Goal: Task Accomplishment & Management: Manage account settings

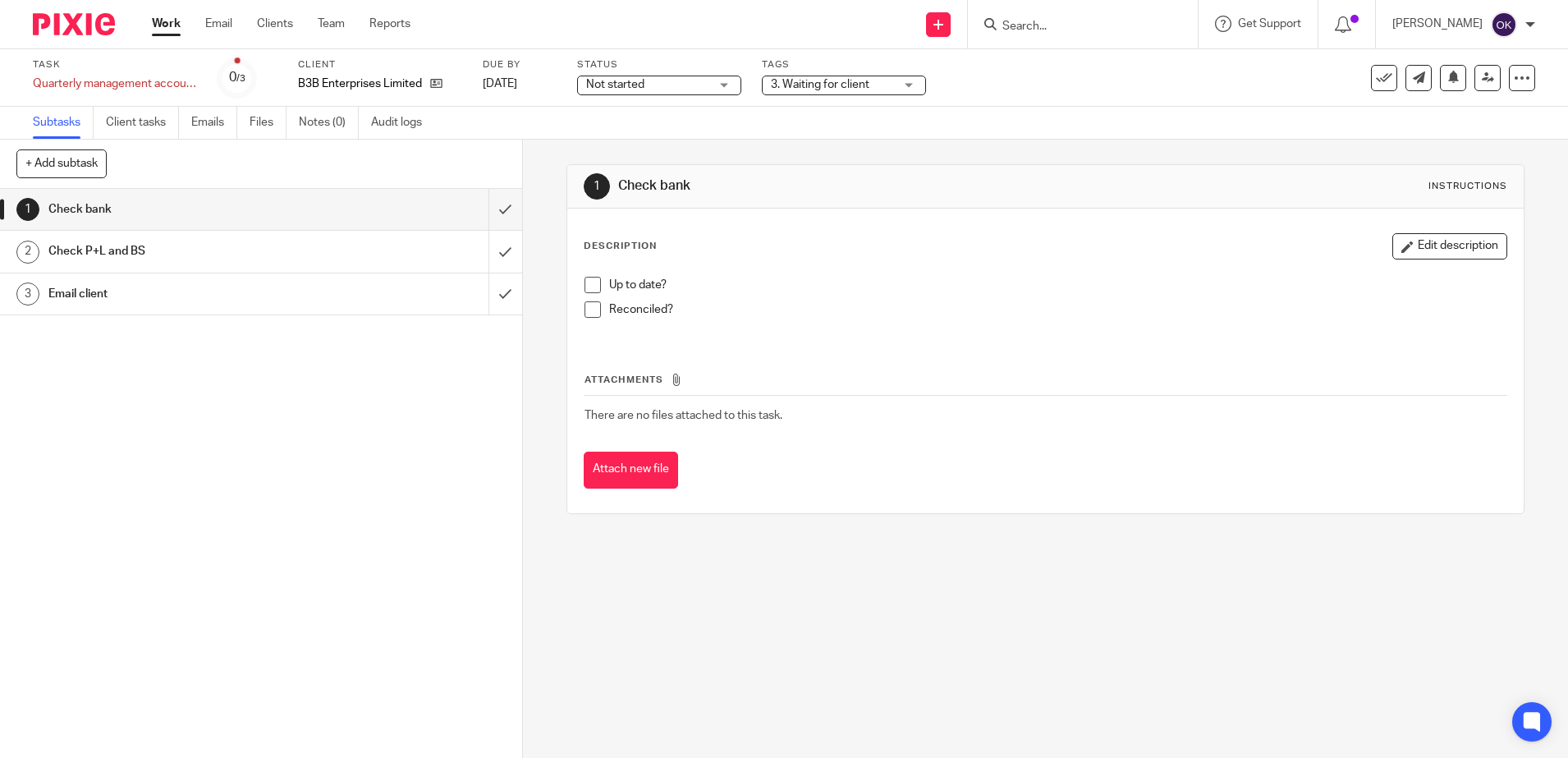
click at [65, 17] on img at bounding box center [73, 24] width 82 height 22
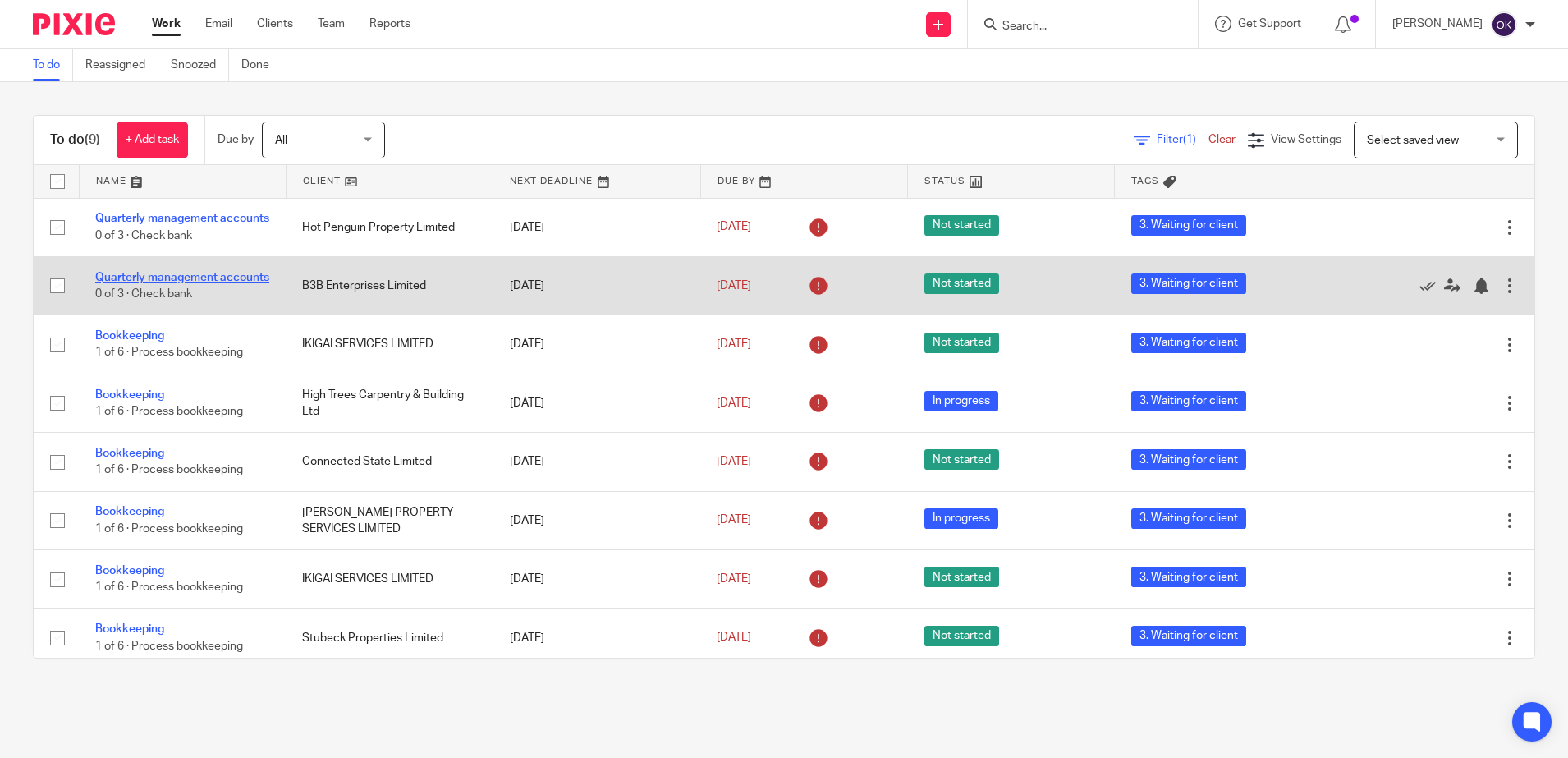
click at [114, 283] on link "Quarterly management accounts" at bounding box center [182, 277] width 174 height 11
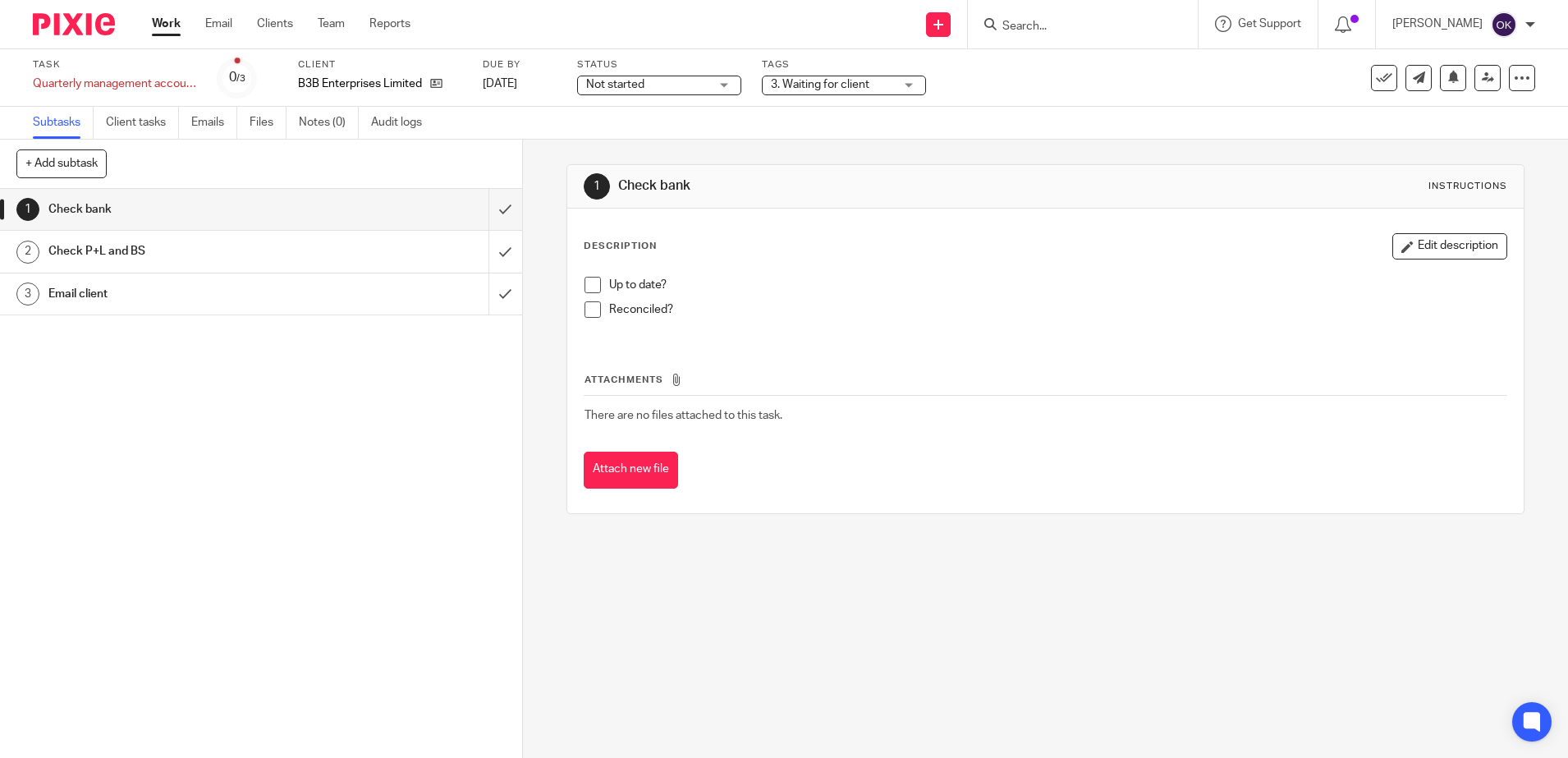
click at [661, 85] on span "Not started" at bounding box center [648, 86] width 123 height 18
click at [627, 139] on span "In progress" at bounding box center [616, 144] width 57 height 11
click at [54, 28] on img at bounding box center [73, 24] width 82 height 22
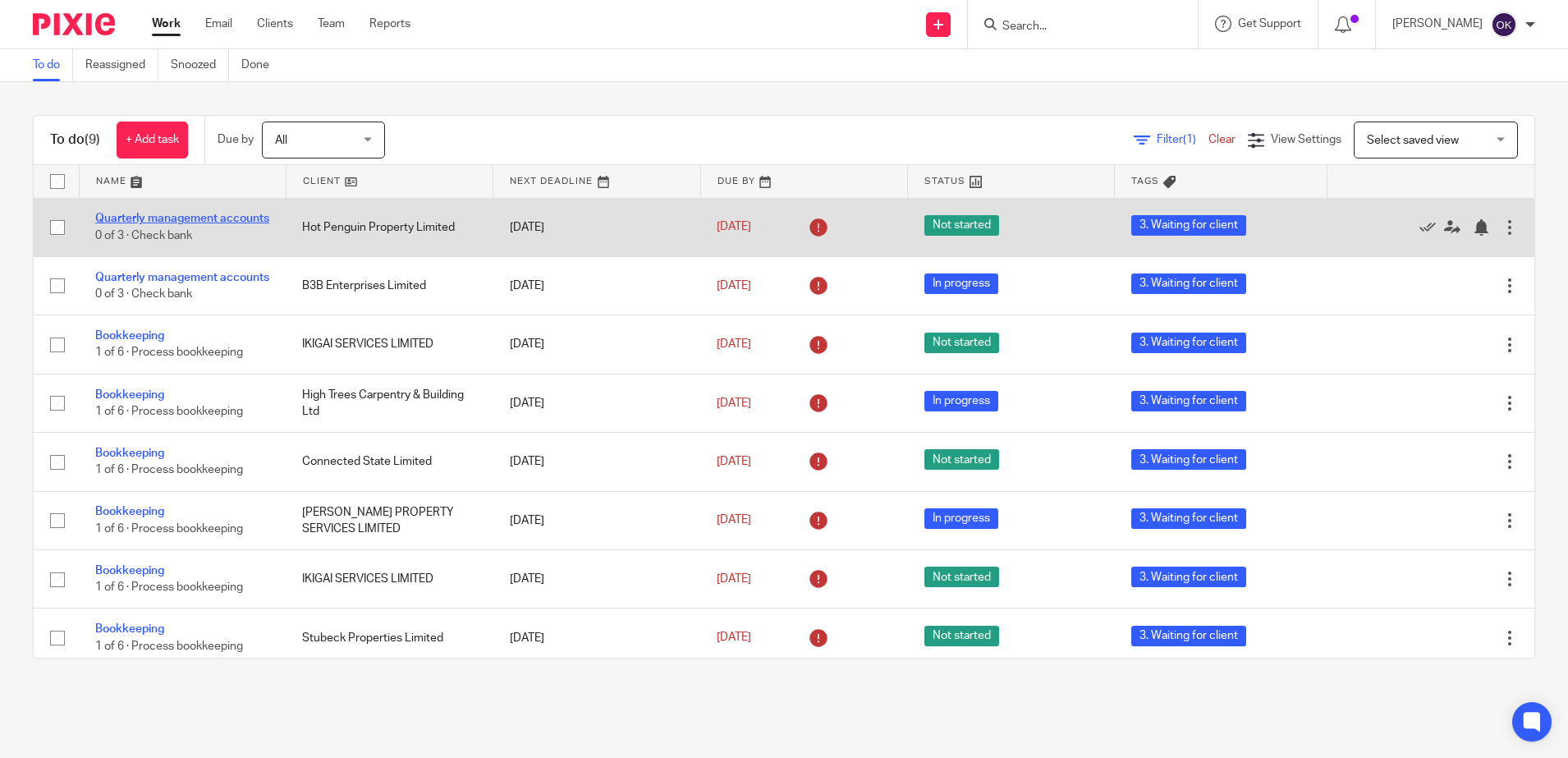
click at [162, 213] on link "Quarterly management accounts" at bounding box center [182, 218] width 174 height 11
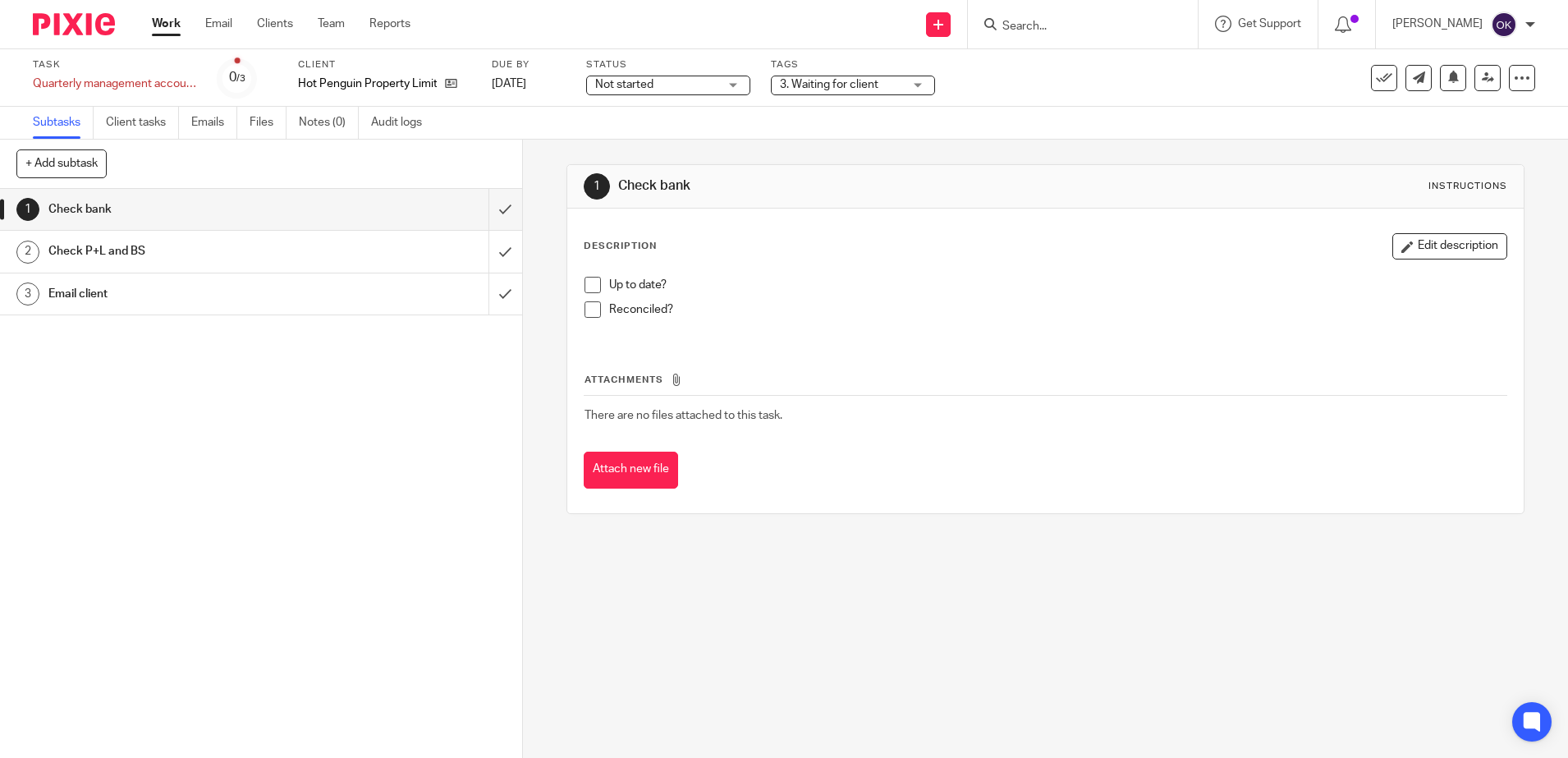
click at [629, 86] on span "Not started" at bounding box center [624, 84] width 58 height 11
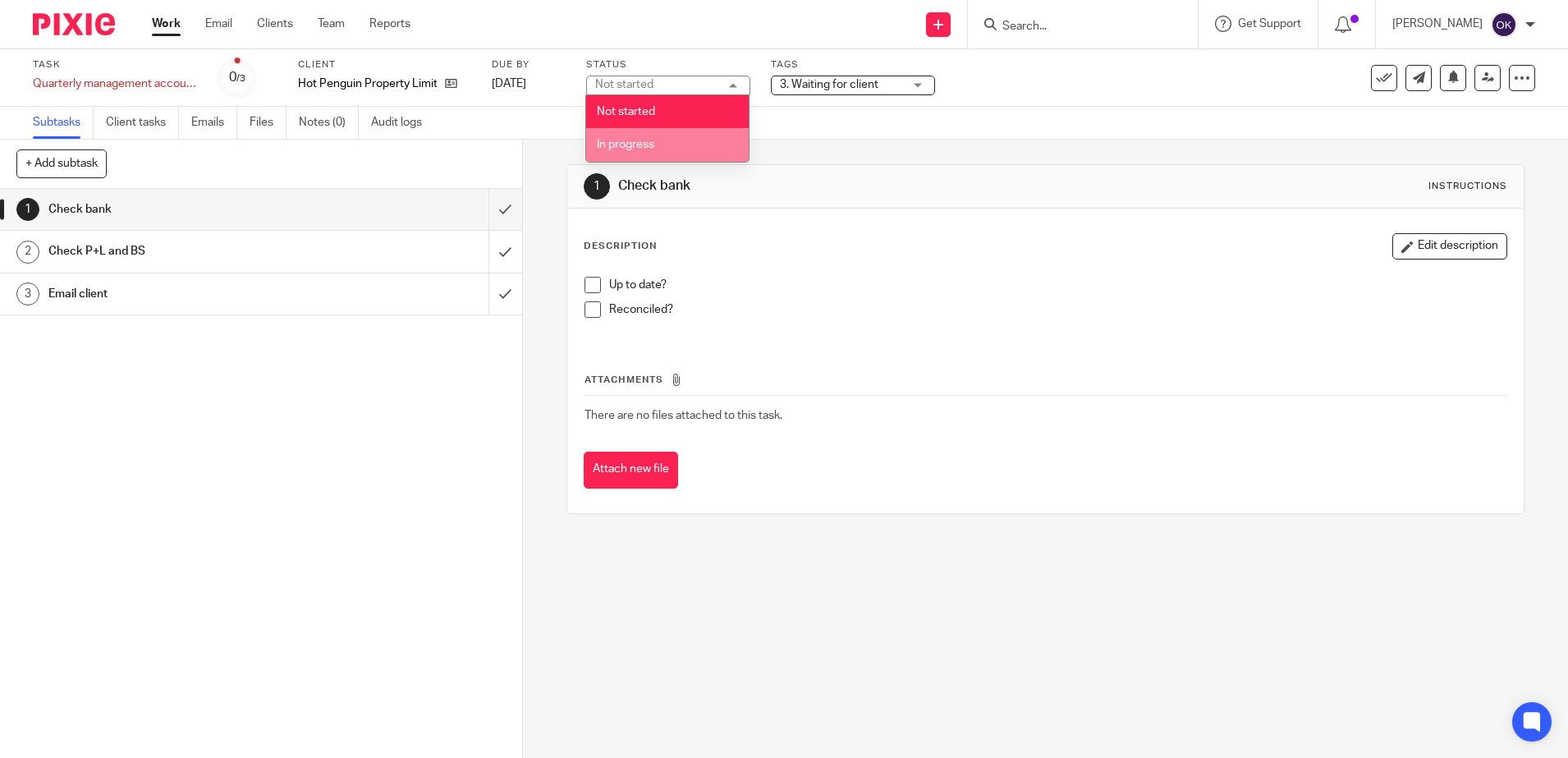
drag, startPoint x: 631, startPoint y: 146, endPoint x: 638, endPoint y: 141, distance: 8.6
click at [633, 146] on span "In progress" at bounding box center [625, 144] width 57 height 11
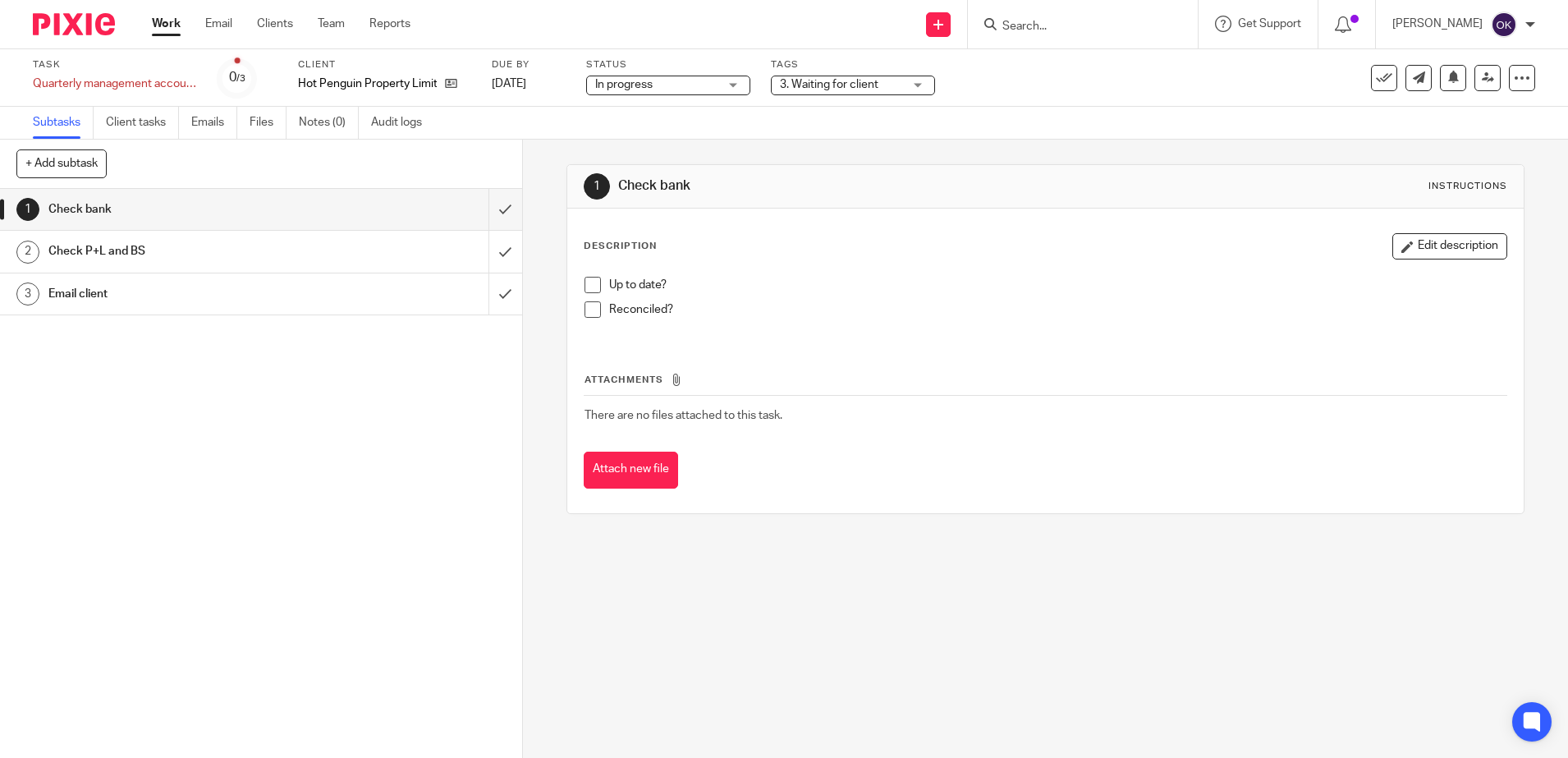
click at [871, 83] on span "3. Waiting for client" at bounding box center [829, 84] width 99 height 11
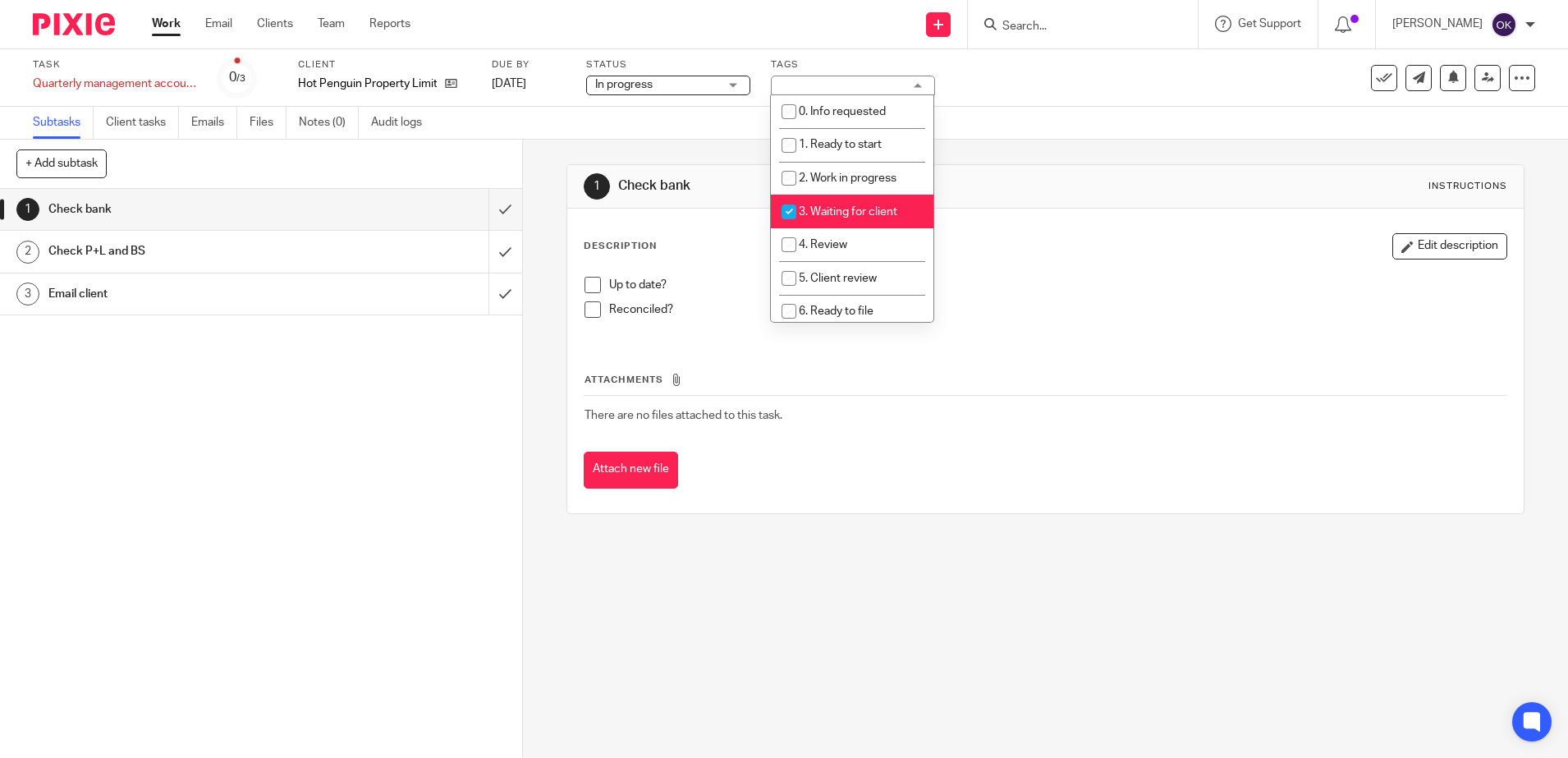
click at [785, 199] on input "checkbox" at bounding box center [788, 211] width 31 height 31
checkbox input "false"
click at [790, 172] on input "checkbox" at bounding box center [788, 177] width 31 height 31
checkbox input "true"
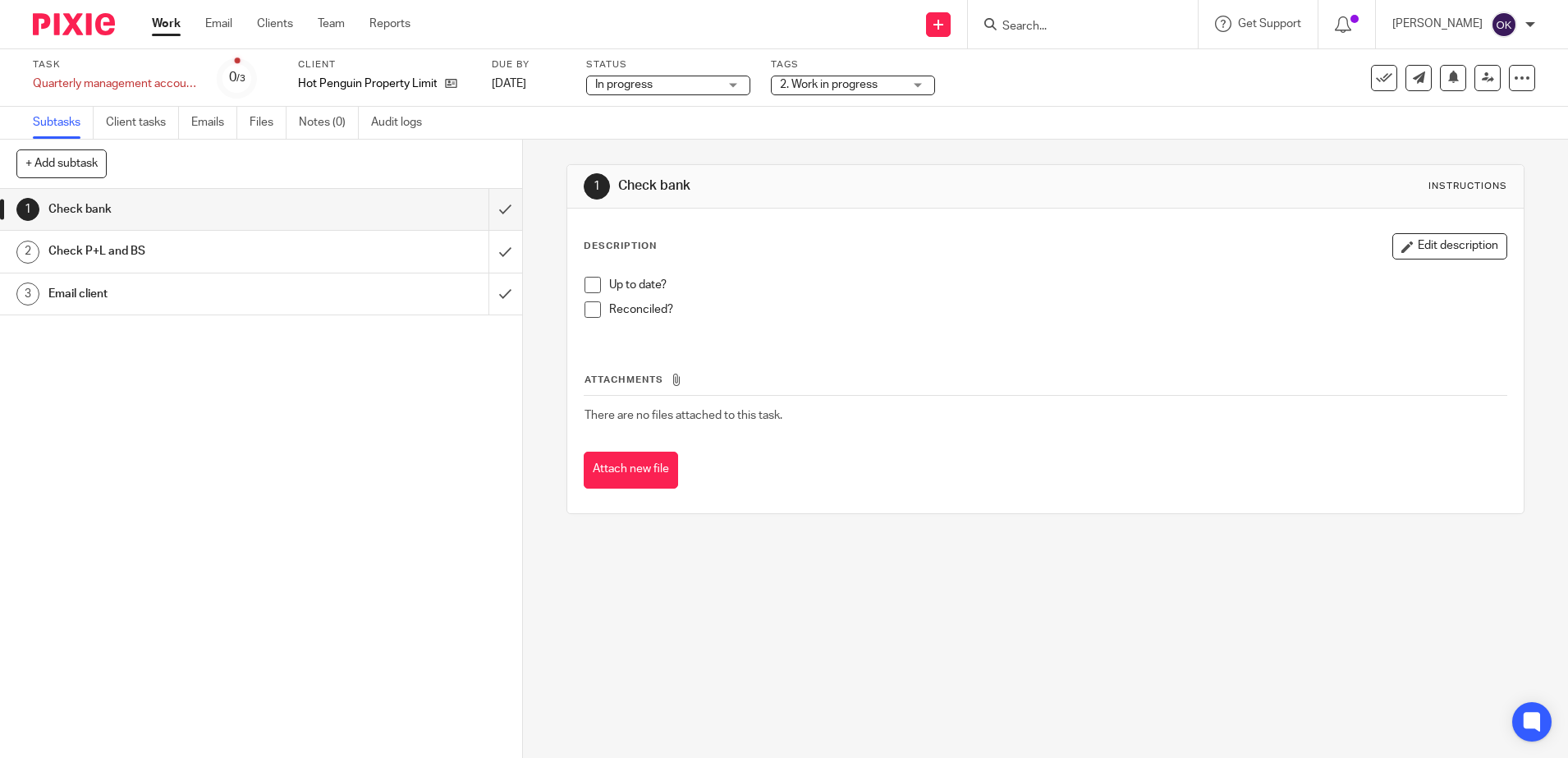
click at [101, 28] on img at bounding box center [73, 24] width 82 height 22
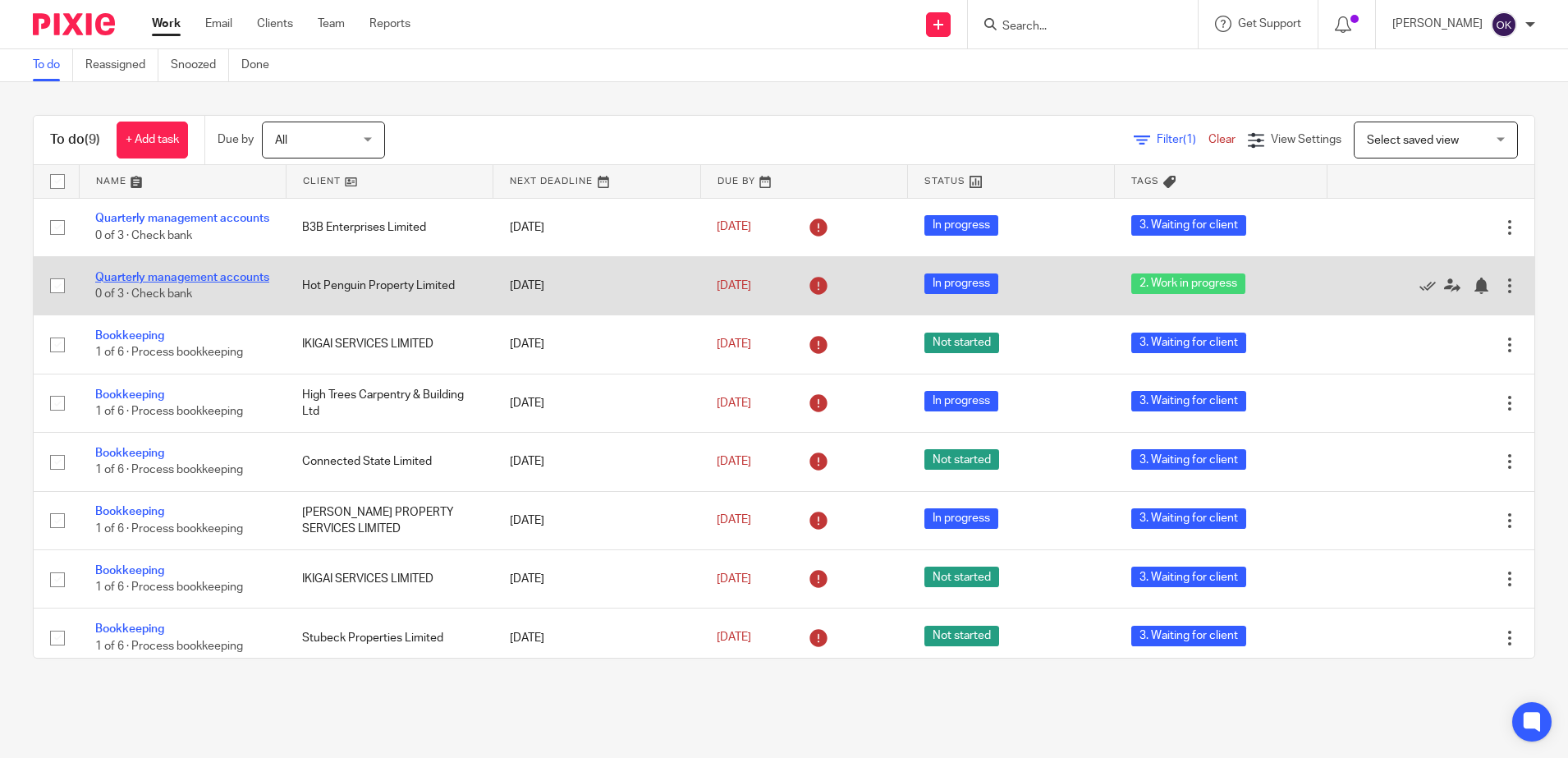
click at [116, 280] on link "Quarterly management accounts" at bounding box center [182, 277] width 174 height 11
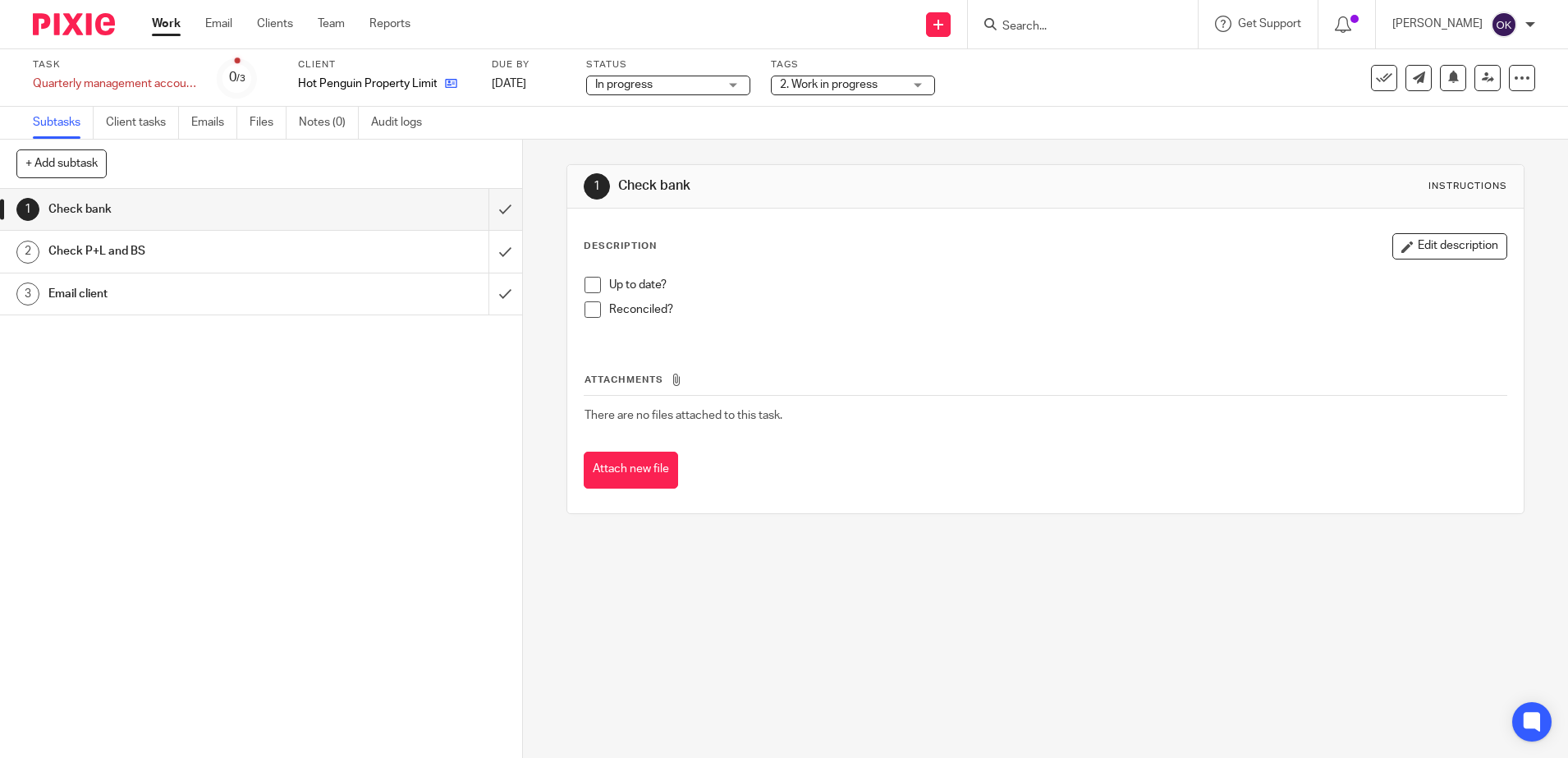
click at [451, 76] on link at bounding box center [446, 84] width 20 height 17
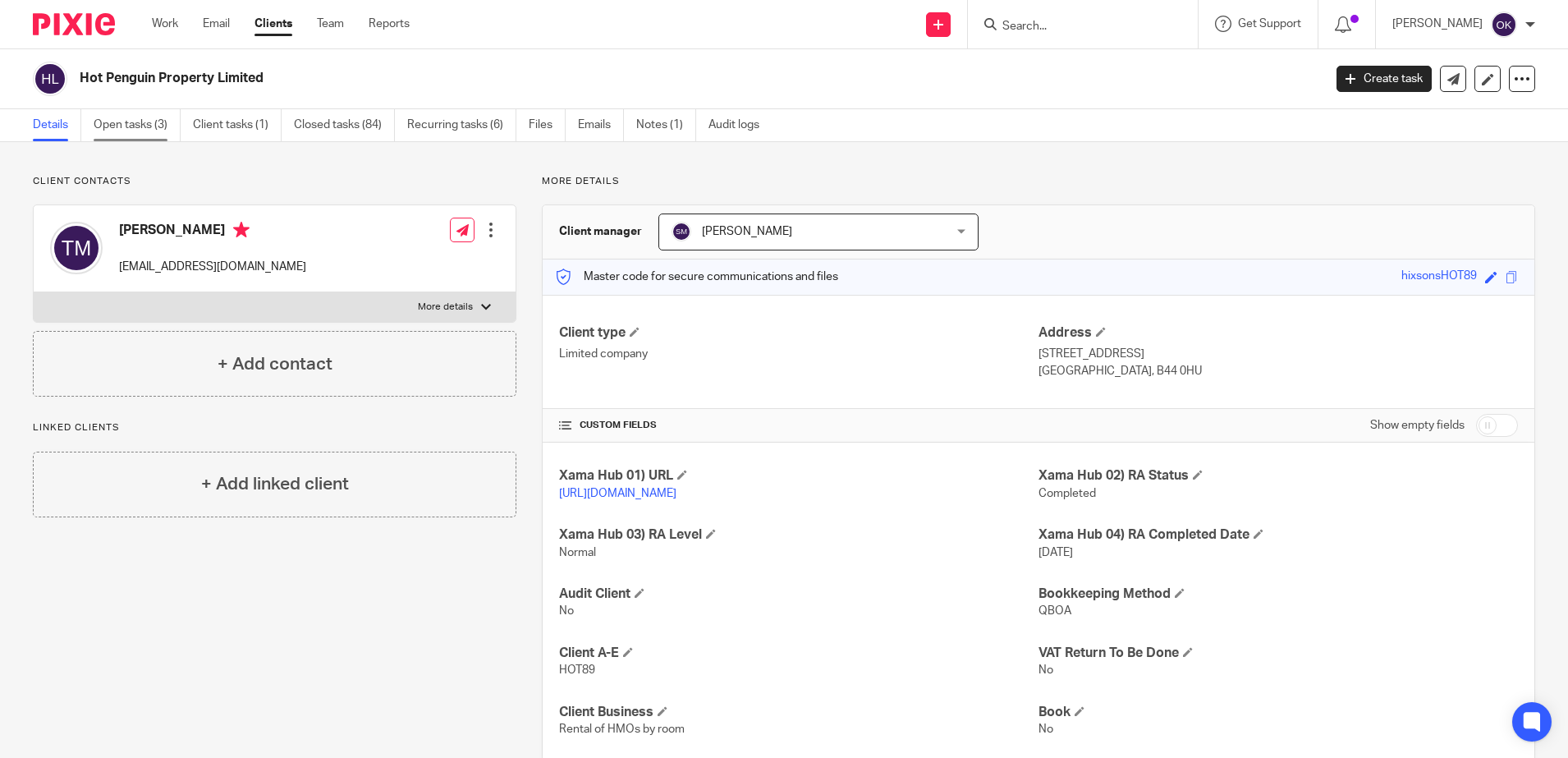
click at [150, 128] on link "Open tasks (3)" at bounding box center [137, 125] width 87 height 32
